Goal: Find contact information: Find contact information

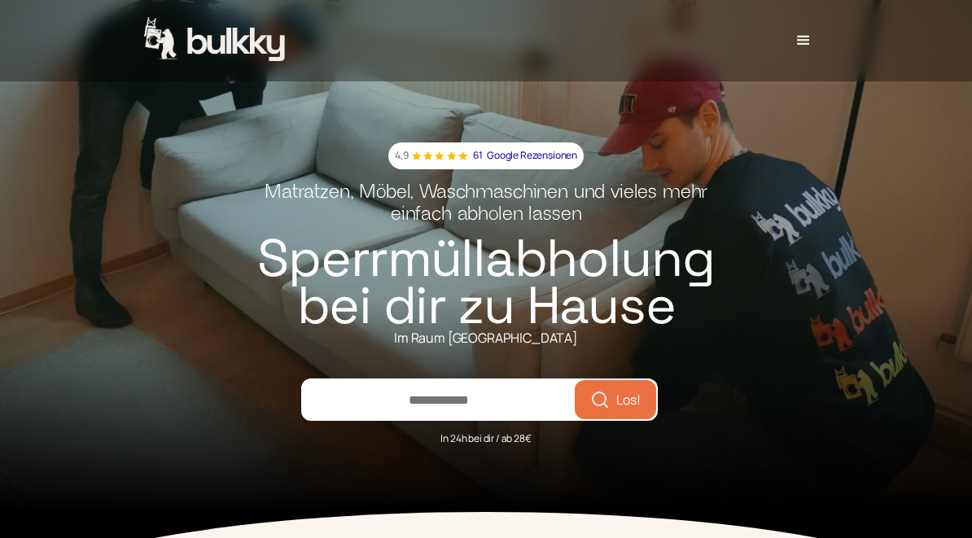
click at [804, 42] on div "menu" at bounding box center [804, 41] width 20 height 20
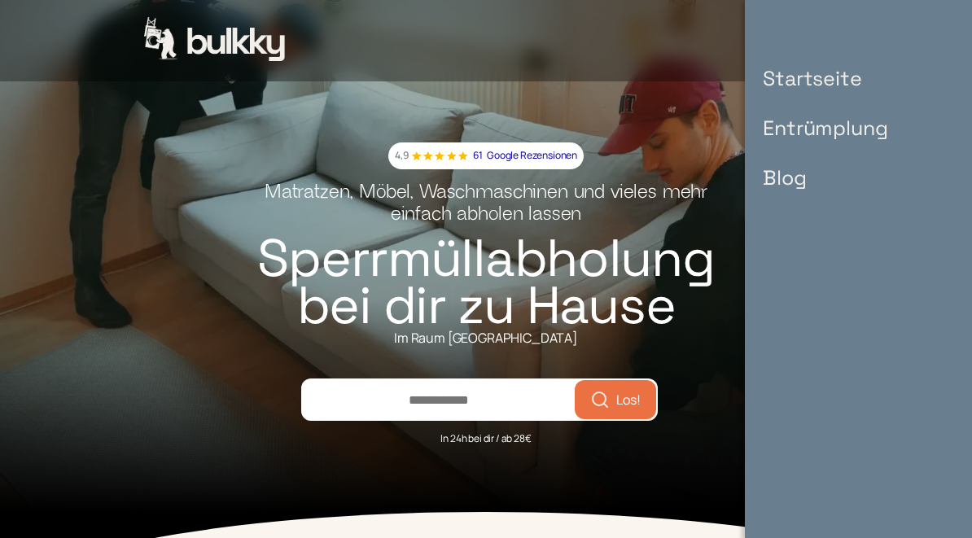
click at [843, 85] on link "Startseite" at bounding box center [825, 79] width 157 height 50
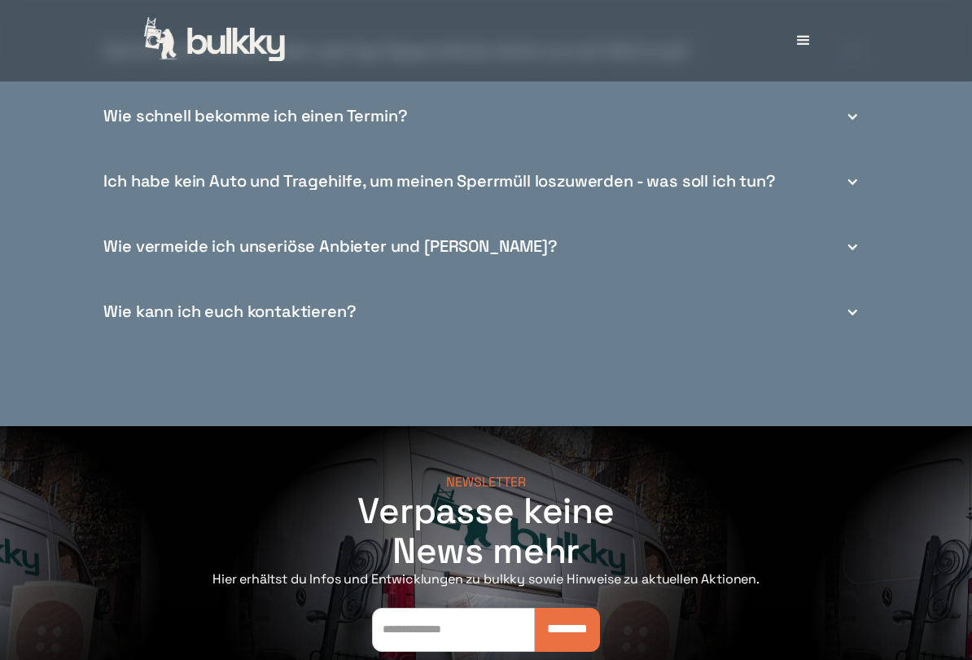
click at [861, 280] on div "Wie kann ich euch kontaktieren?" at bounding box center [486, 312] width 778 height 65
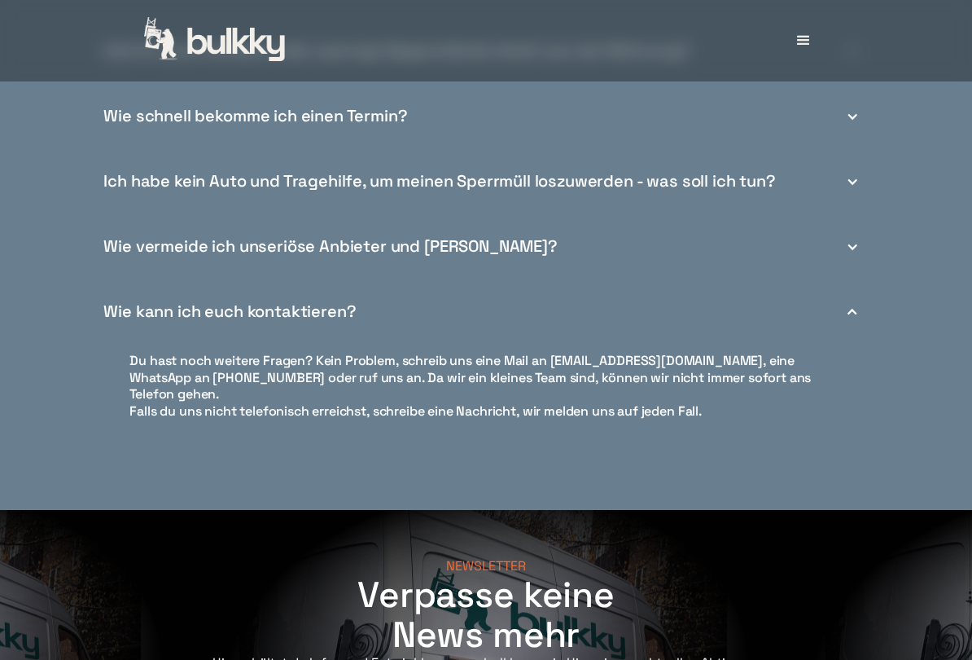
click at [858, 305] on div at bounding box center [852, 311] width 13 height 13
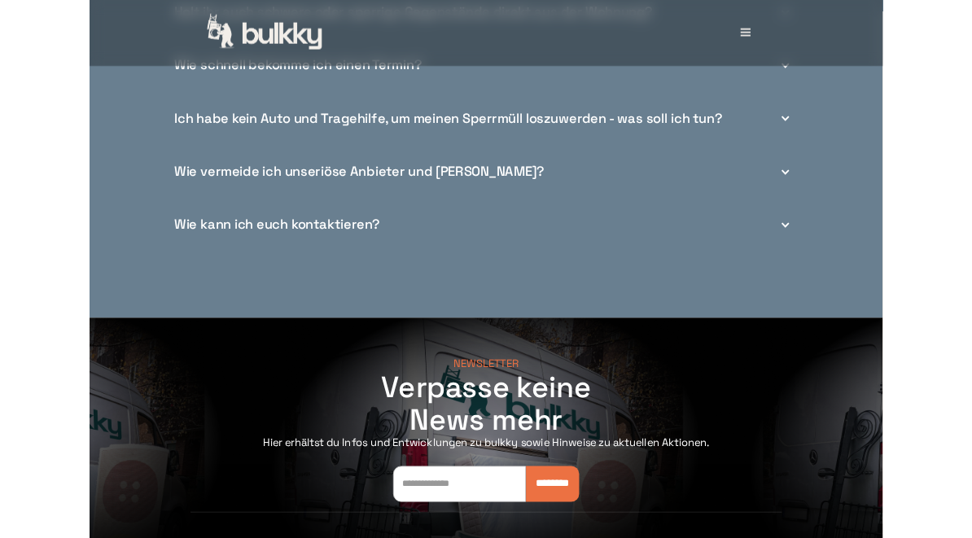
scroll to position [6378, 0]
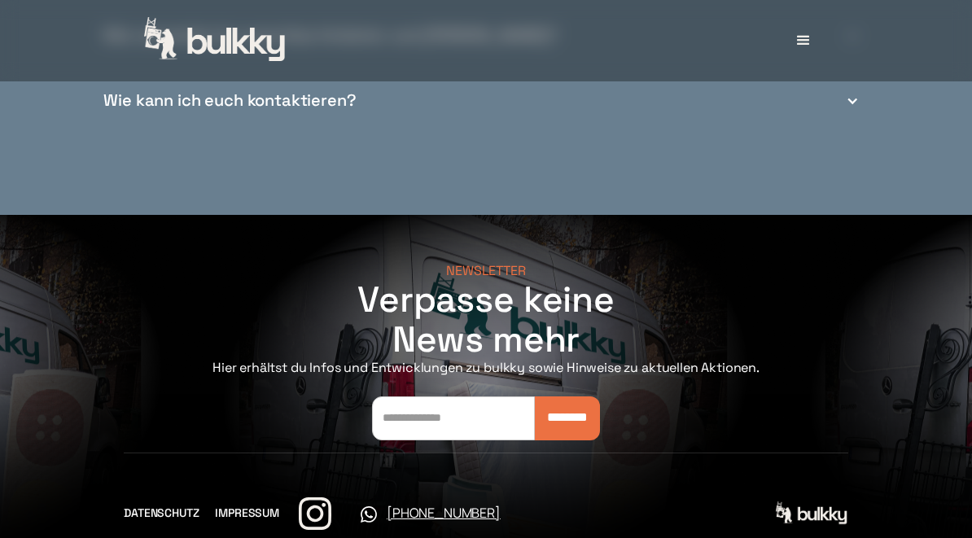
click at [143, 498] on div "NEWSLETTER Verpasse keine News mehr Hier erhältst du Infos und Entwicklungen zu…" at bounding box center [486, 394] width 972 height 359
click at [256, 505] on link "IMPRESSUM" at bounding box center [247, 513] width 64 height 17
